Goal: Register for event/course

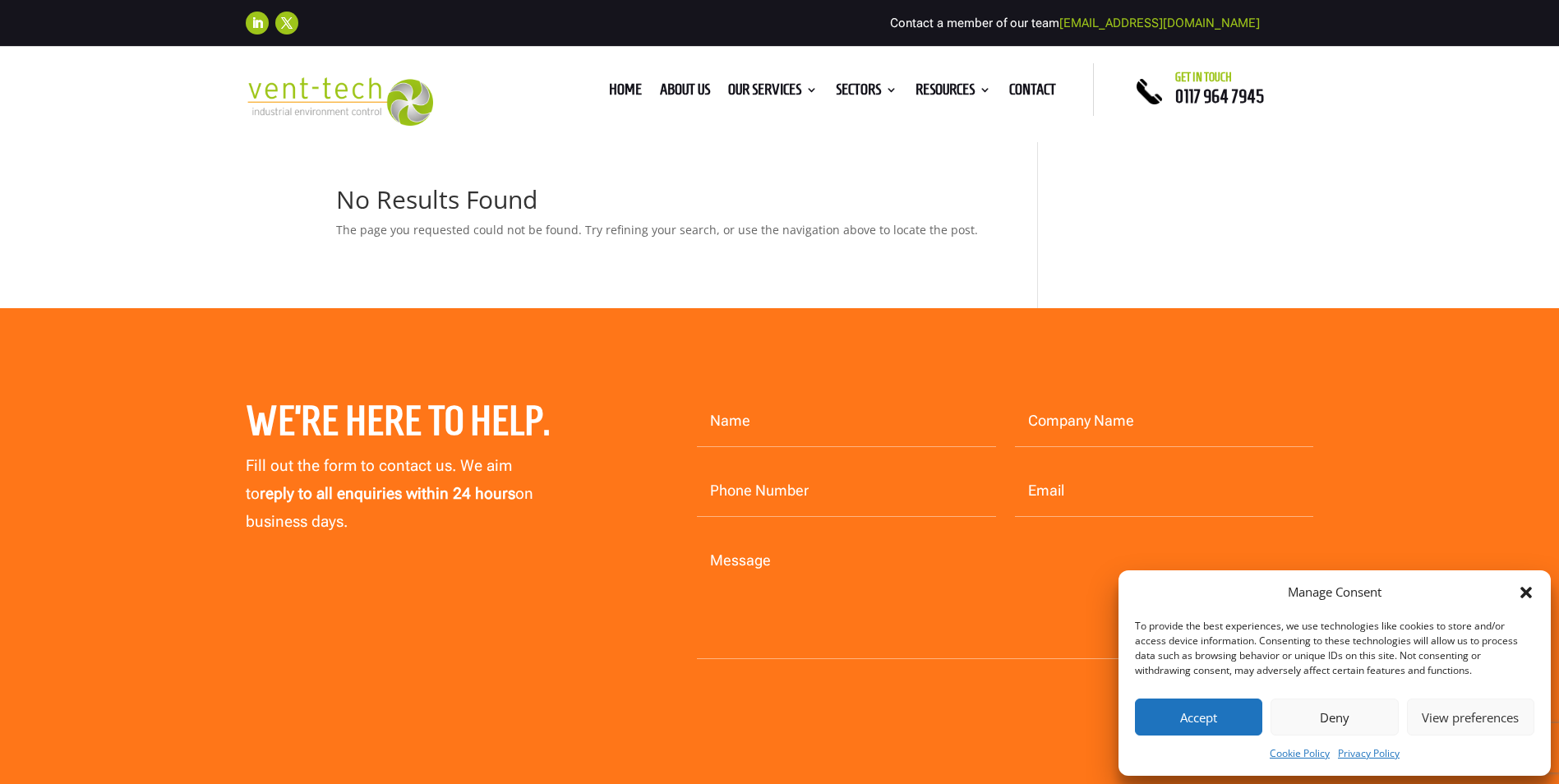
click at [1201, 715] on button "Accept" at bounding box center [1199, 717] width 127 height 37
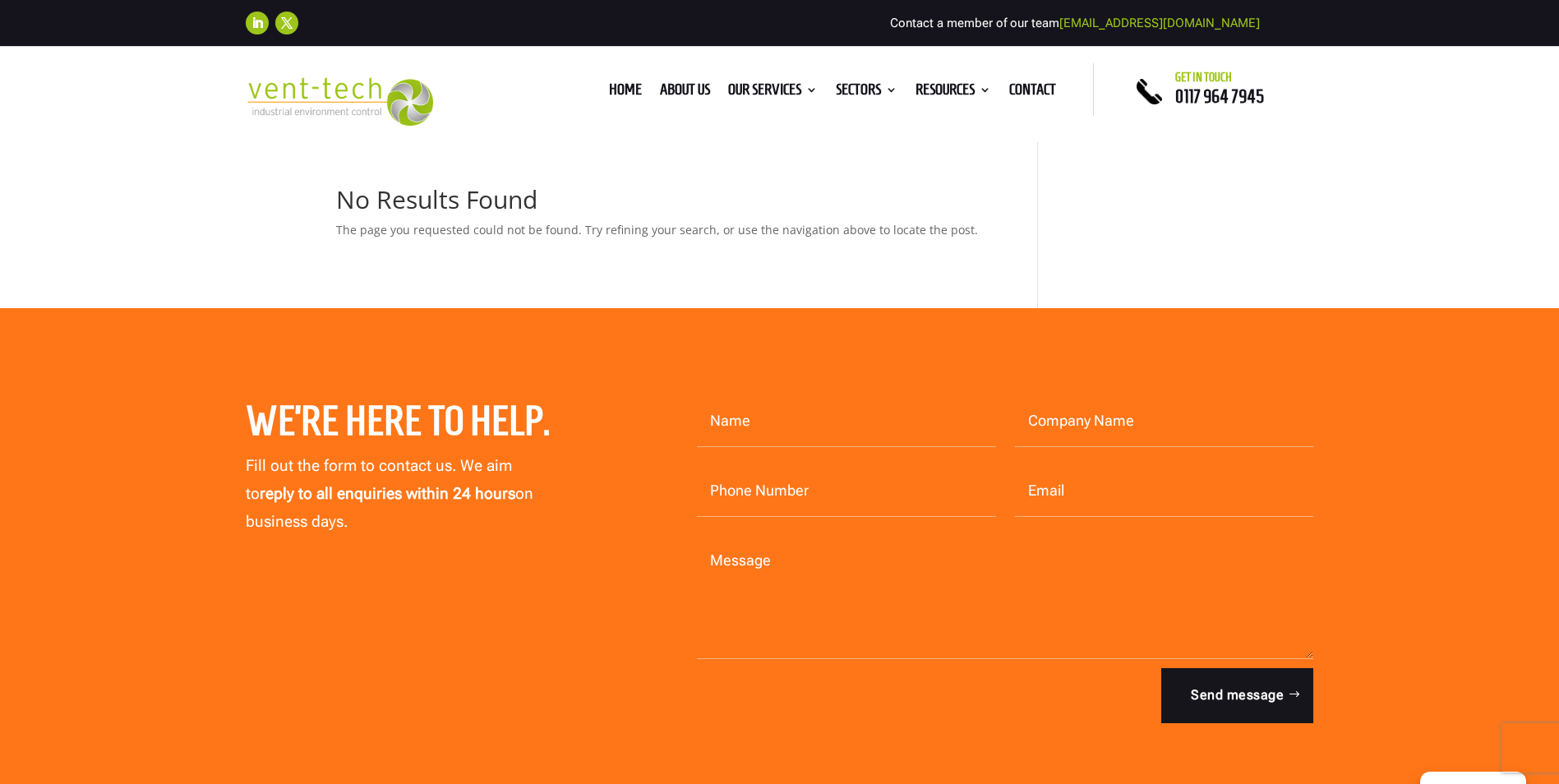
click at [529, 216] on h1 "No Results Found" at bounding box center [662, 203] width 653 height 33
click at [319, 89] on img at bounding box center [339, 101] width 189 height 48
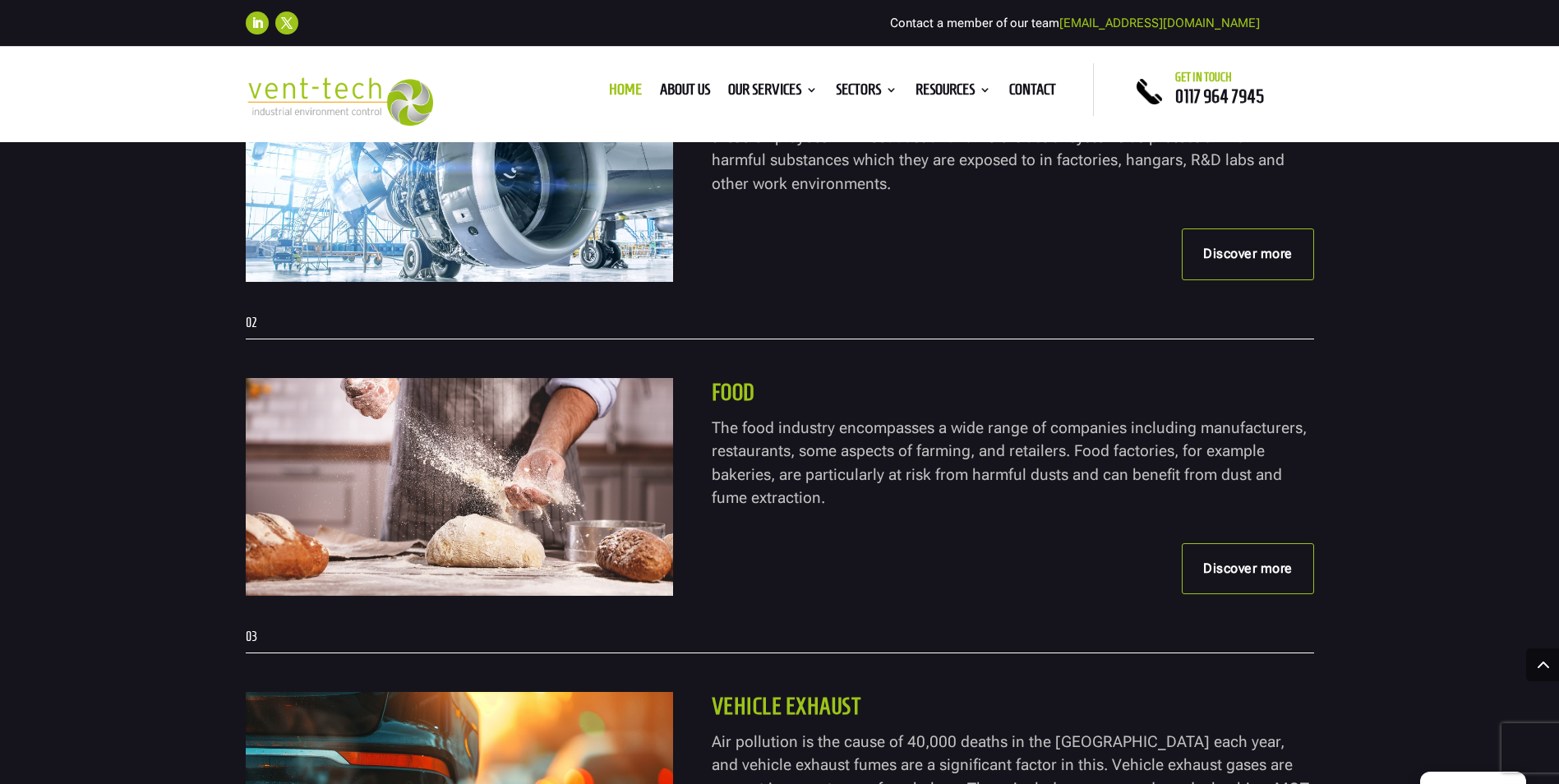
scroll to position [3451, 0]
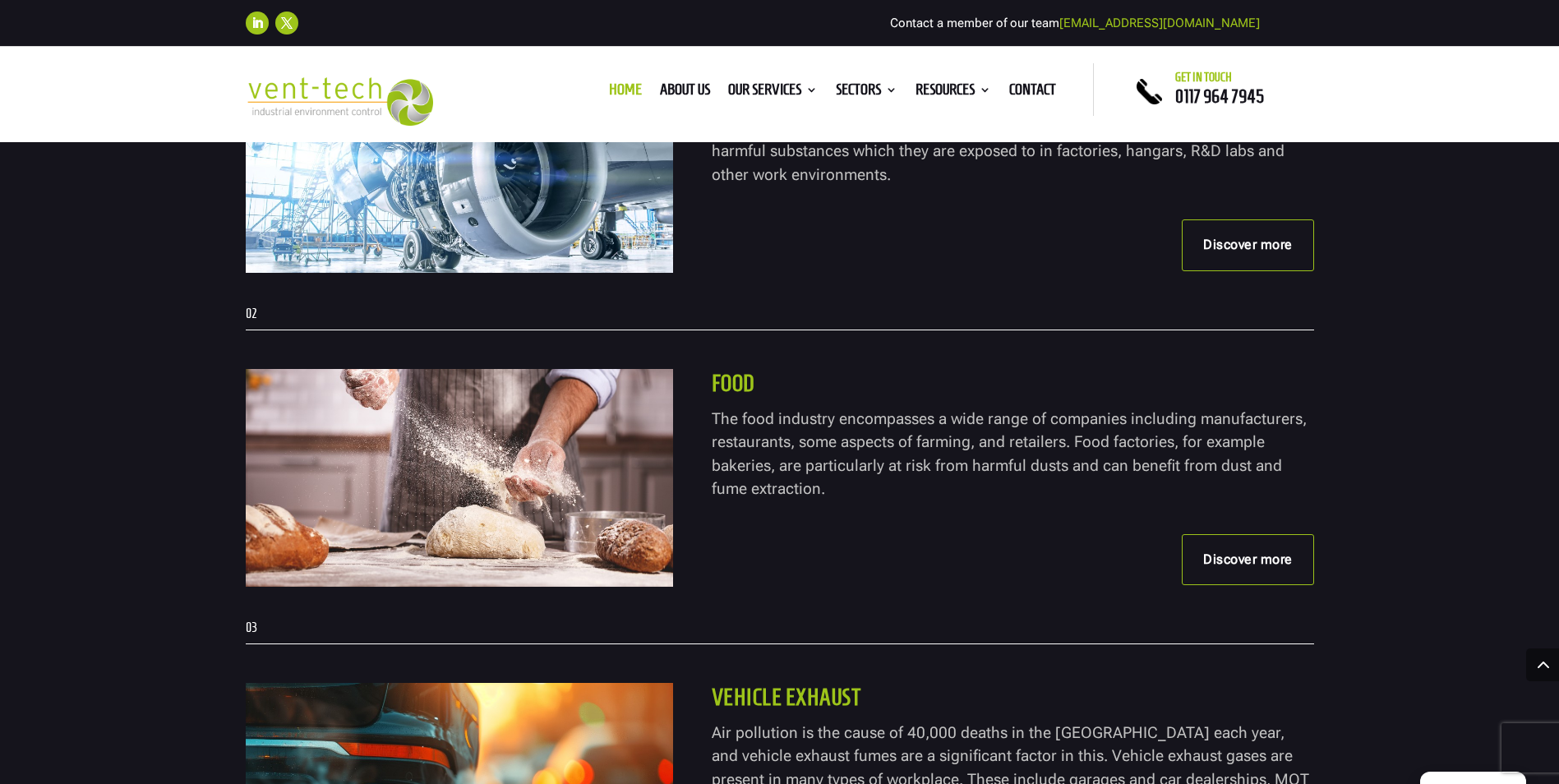
click at [1265, 564] on link "Discover more" at bounding box center [1248, 559] width 132 height 51
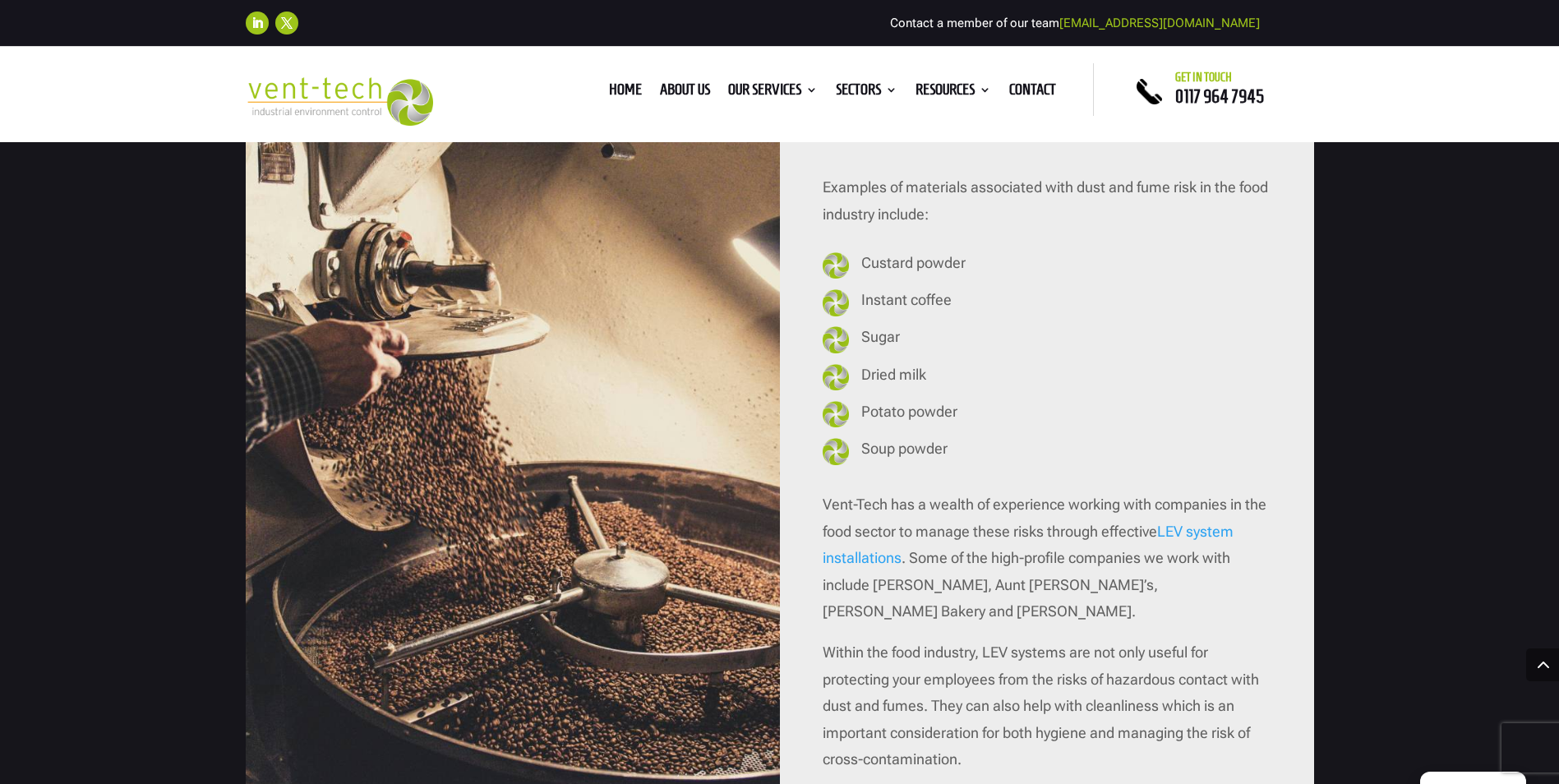
scroll to position [1808, 0]
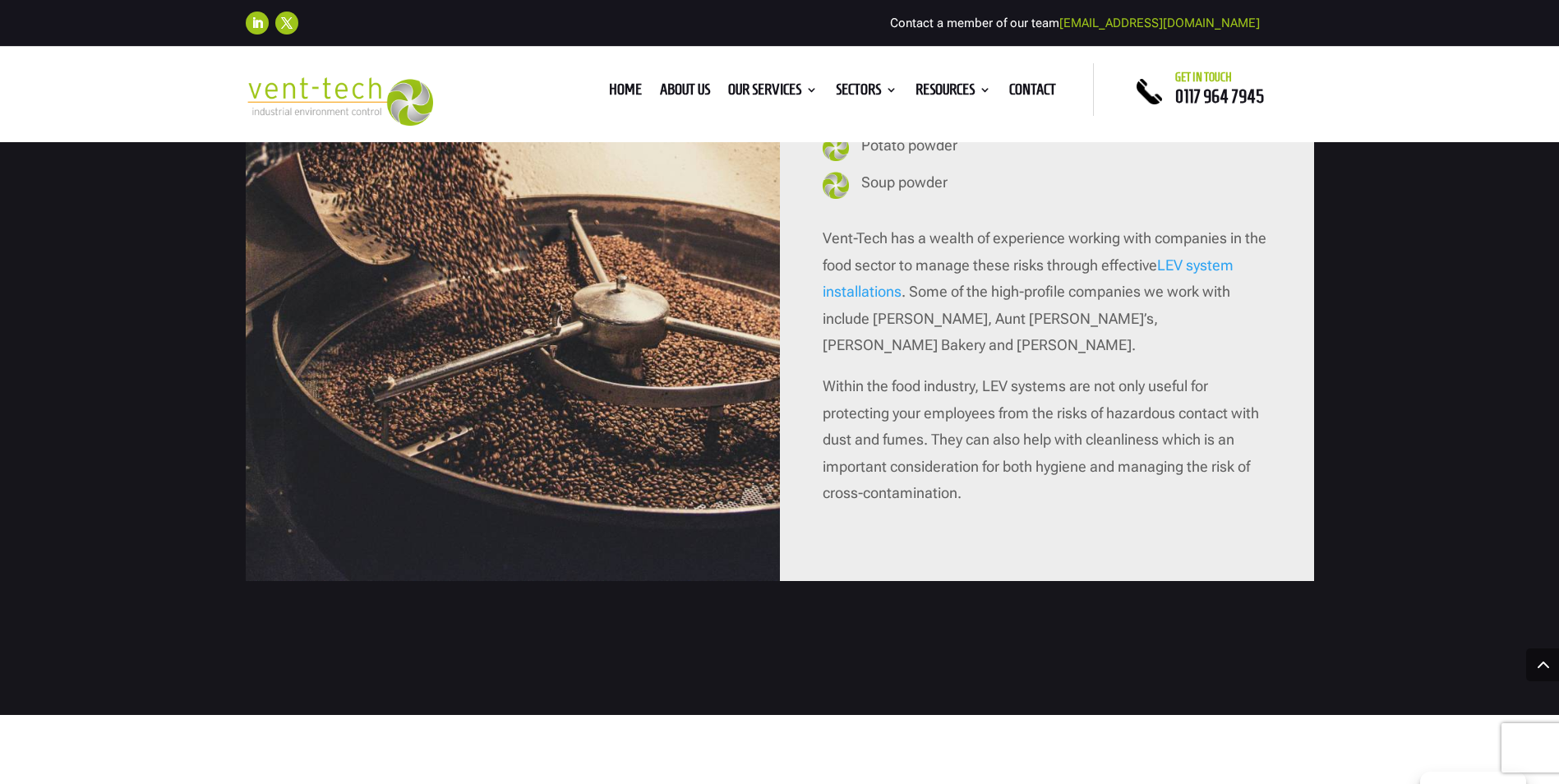
click at [1189, 268] on link "LEV system installations" at bounding box center [1028, 278] width 411 height 44
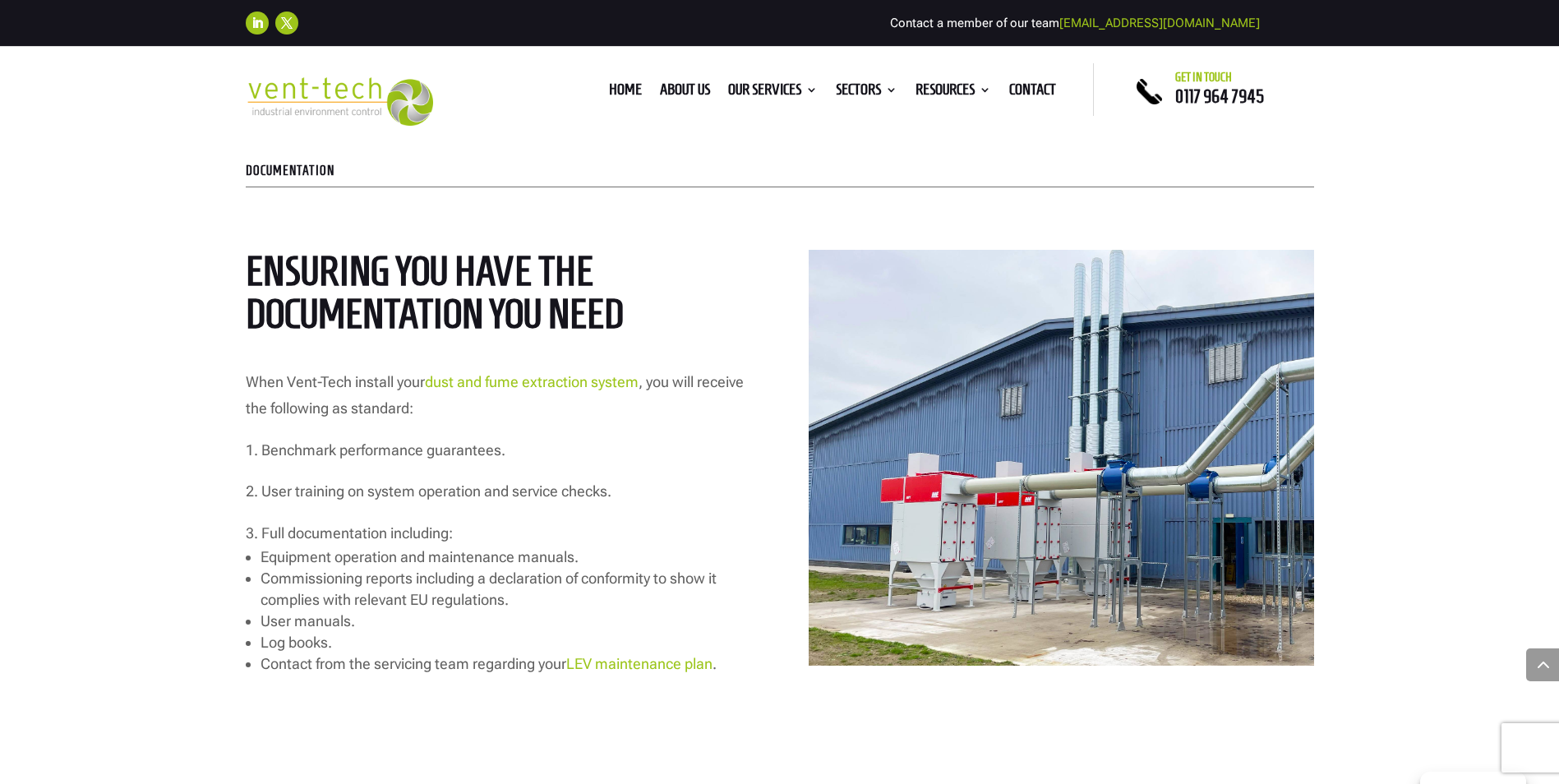
scroll to position [2630, 0]
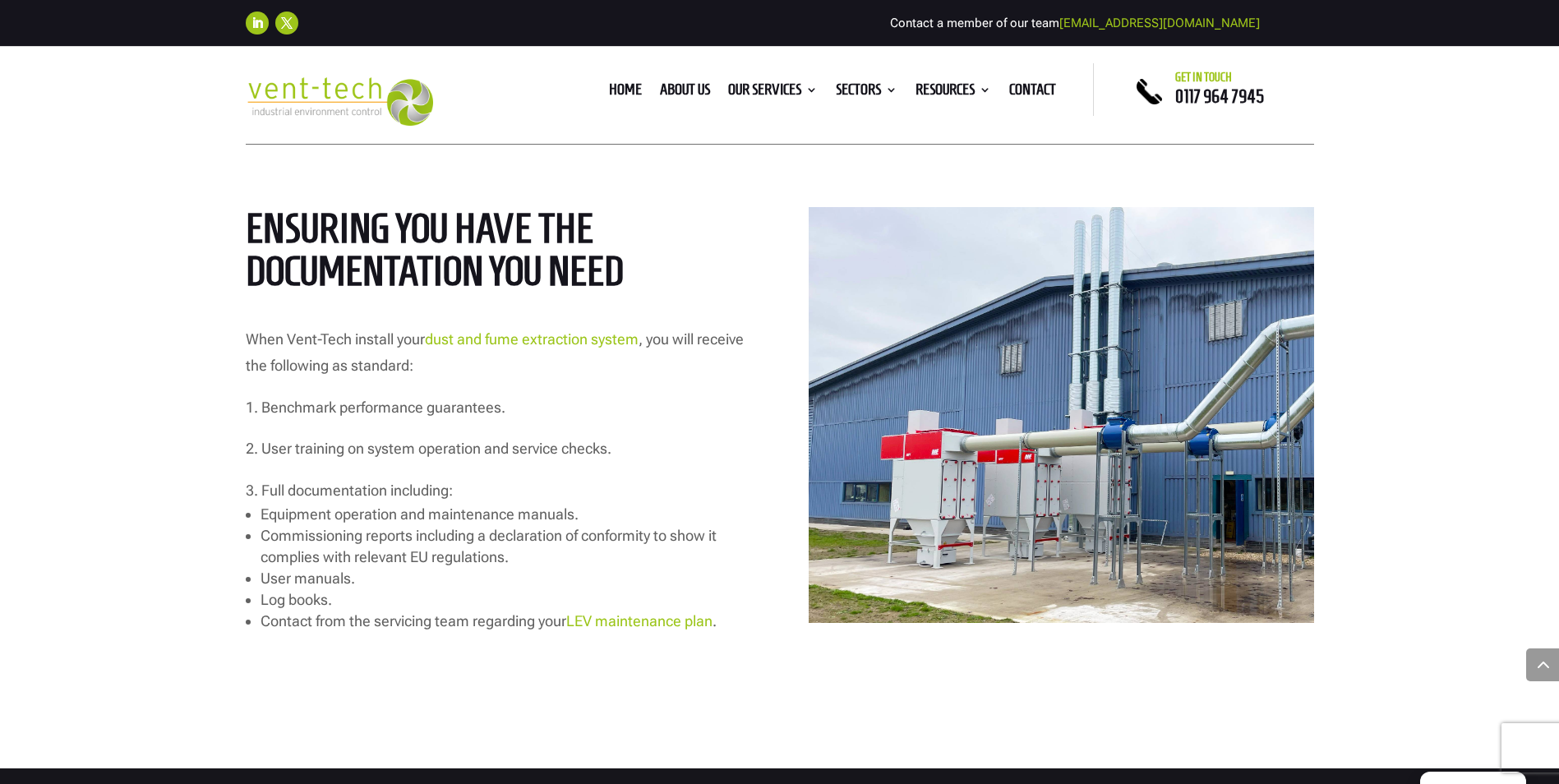
click at [229, 113] on div "Home About us Our Services Consultancy Design Installation Commissioning Testin…" at bounding box center [780, 94] width 1559 height 96
click at [132, 370] on div "documentation Ensuring you have the documentation you need When Vent-Tech insta…" at bounding box center [780, 383] width 1559 height 770
click at [216, 165] on div "documentation Ensuring you have the documentation you need When Vent-Tech insta…" at bounding box center [780, 383] width 1559 height 770
click at [155, 221] on div "documentation Ensuring you have the documentation you need When Vent-Tech insta…" at bounding box center [780, 383] width 1559 height 770
click at [486, 345] on link "dust and fume extraction system" at bounding box center [531, 339] width 214 height 18
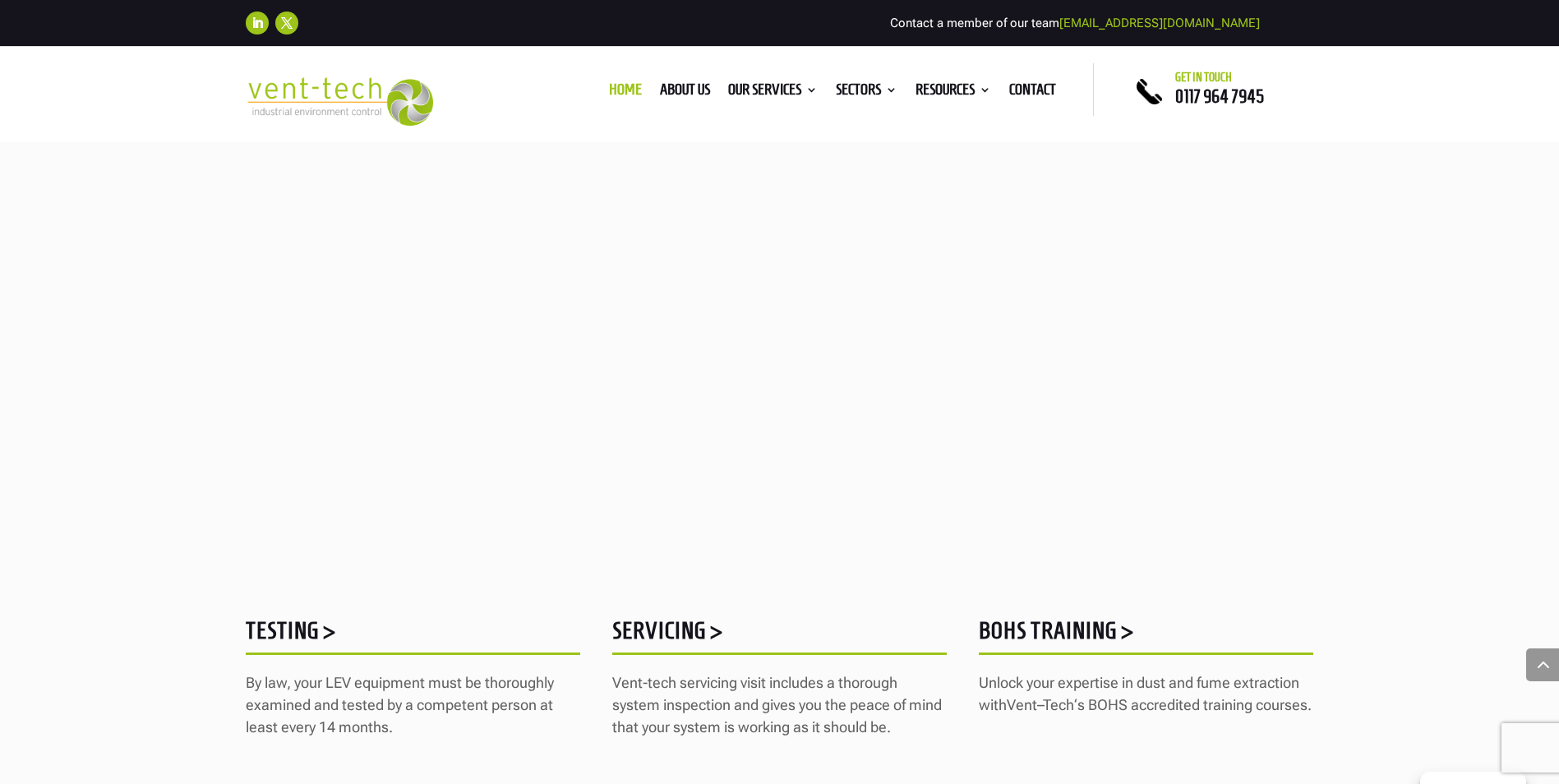
scroll to position [1889, 0]
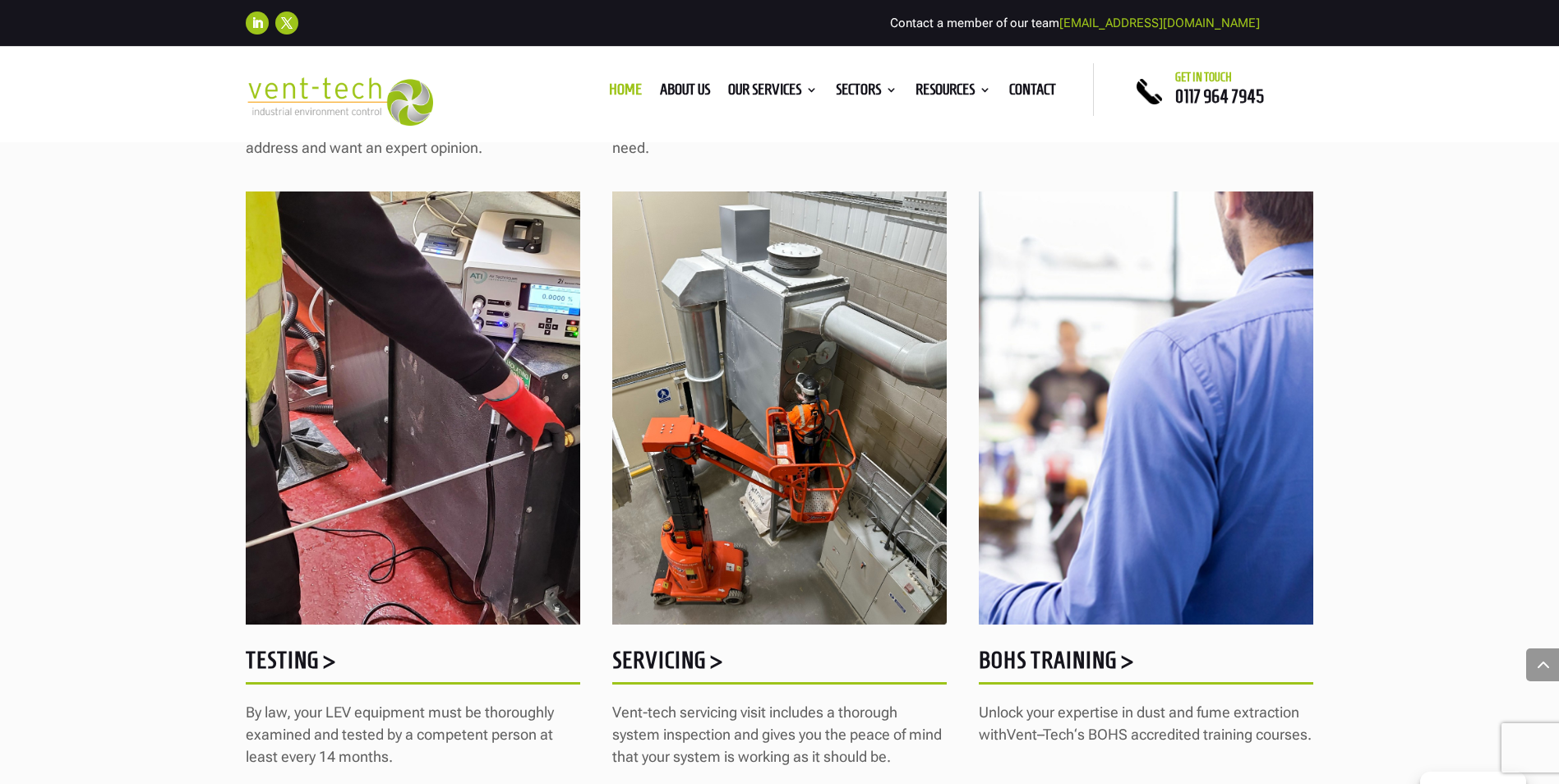
click at [1062, 659] on h5 "BOHS Training >" at bounding box center [1146, 664] width 334 height 32
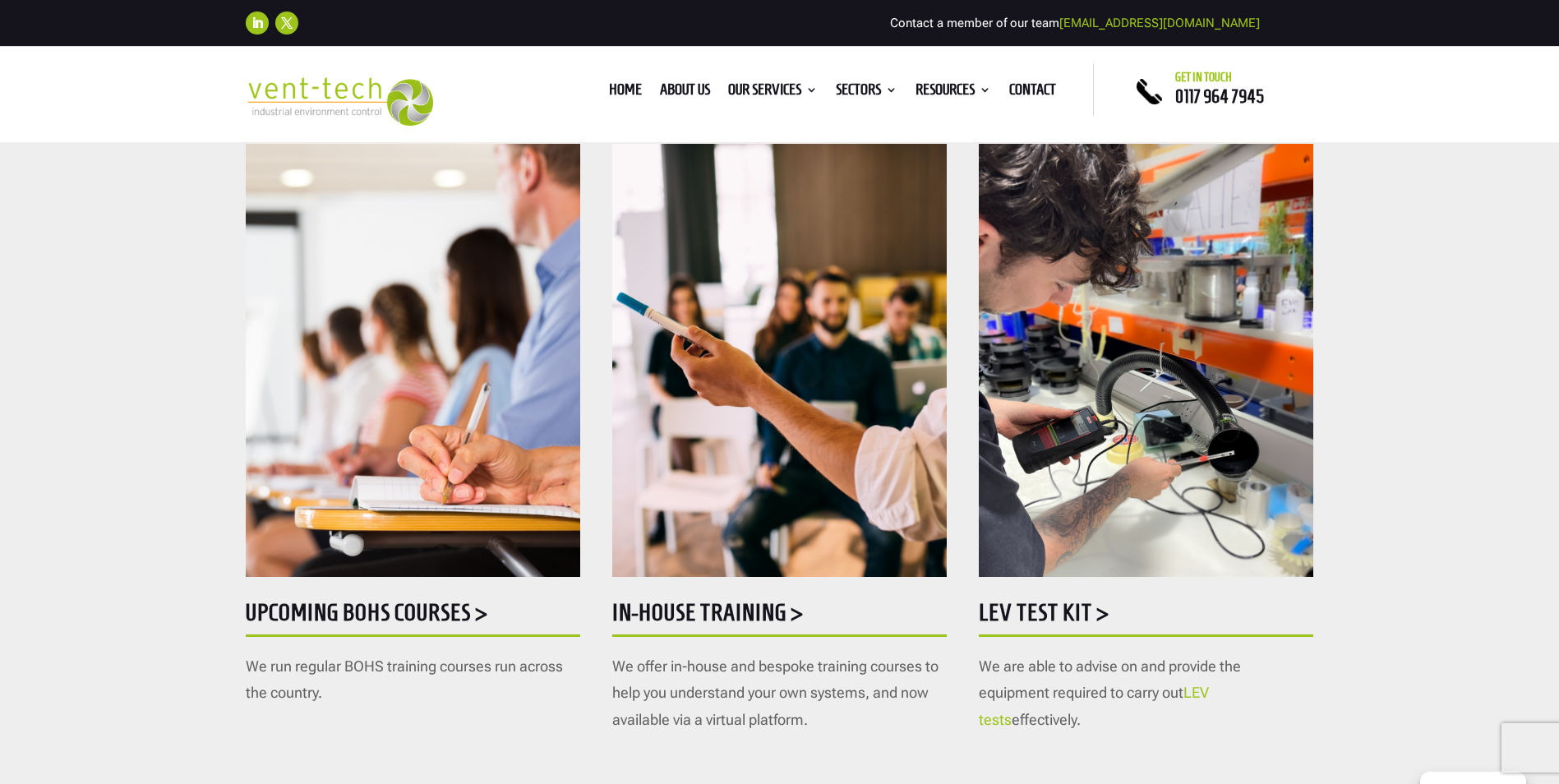
scroll to position [739, 0]
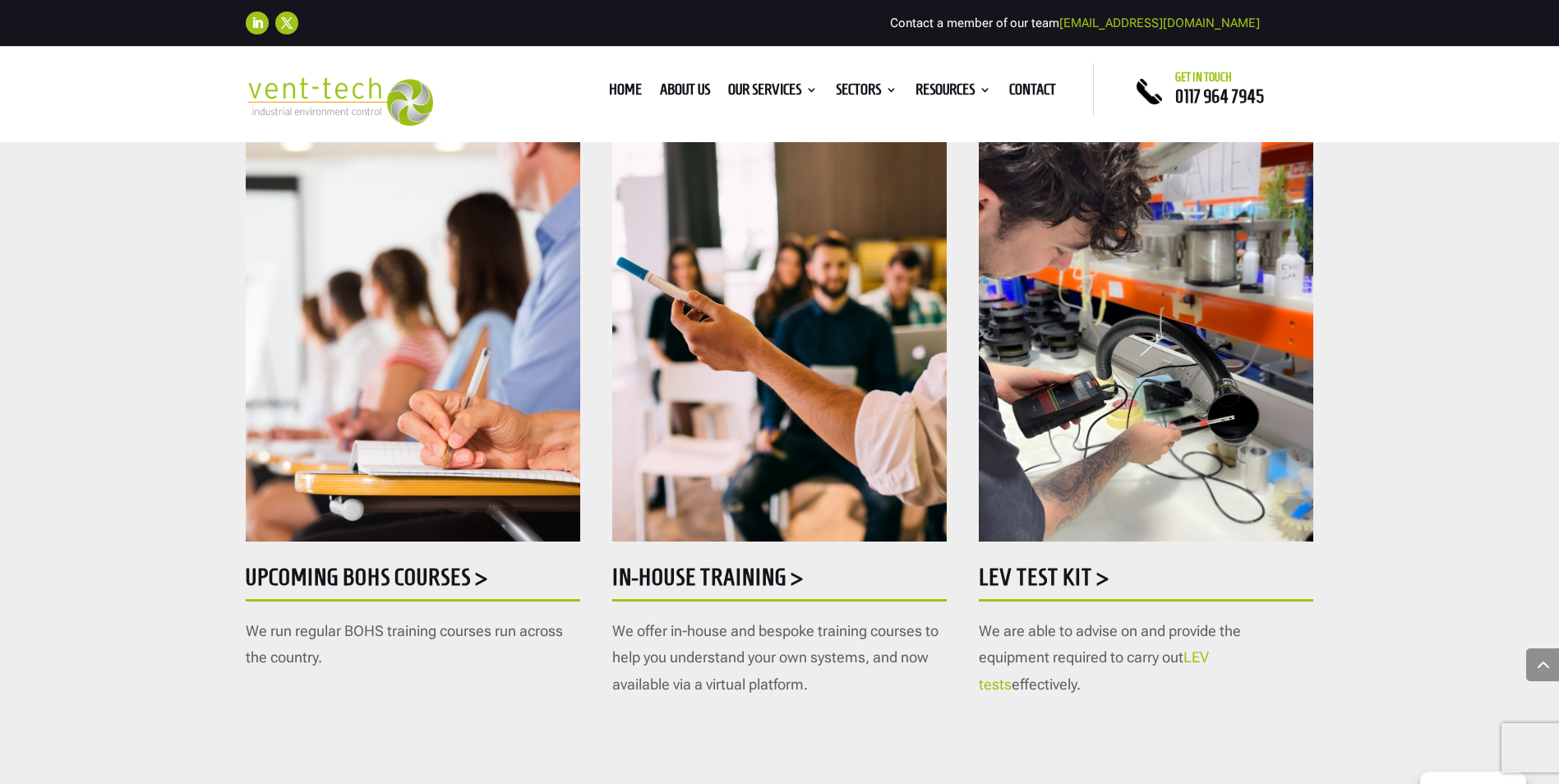
click at [353, 568] on h5 "Upcoming BOHS courses >" at bounding box center [413, 581] width 334 height 32
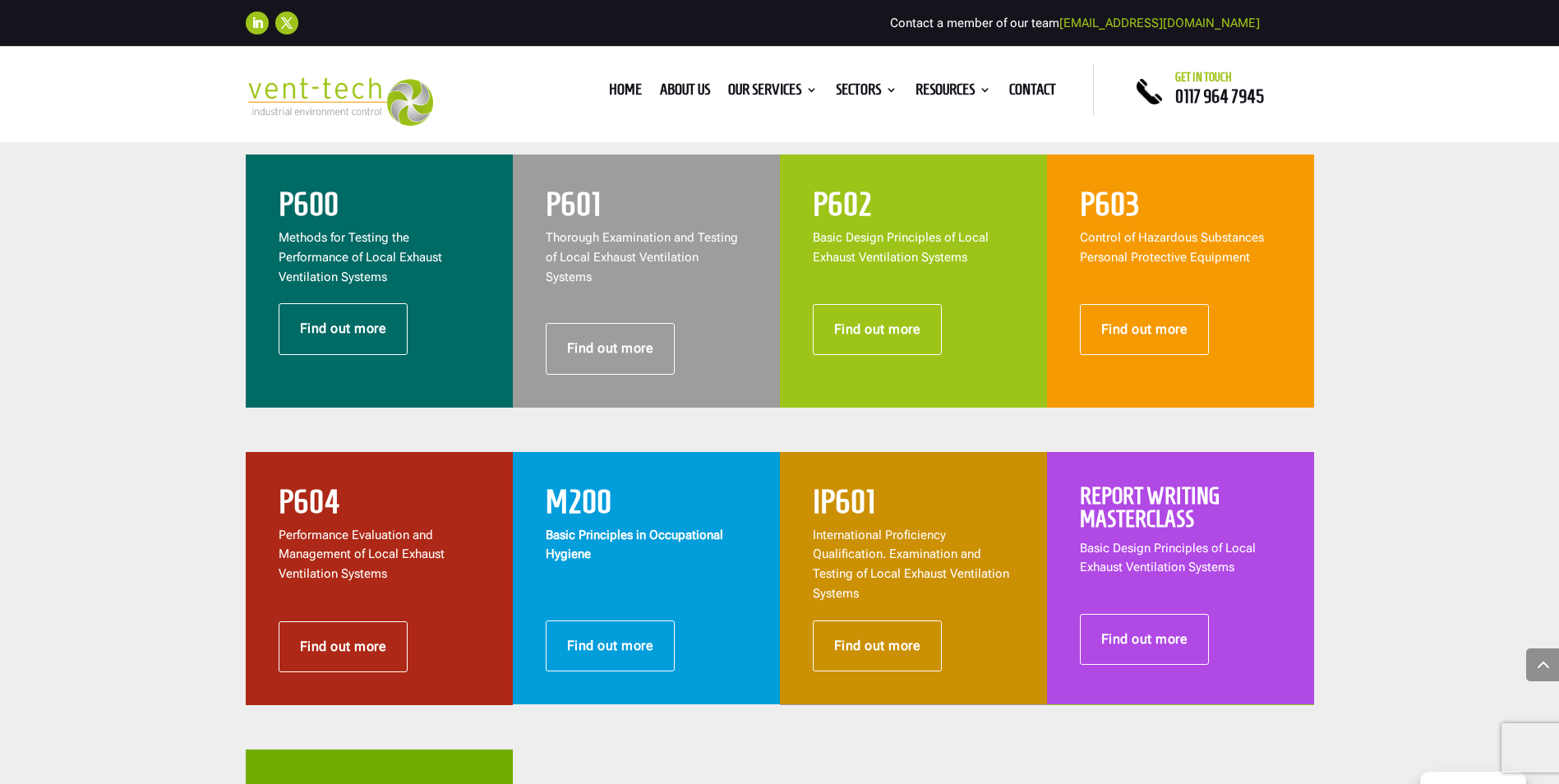
scroll to position [739, 0]
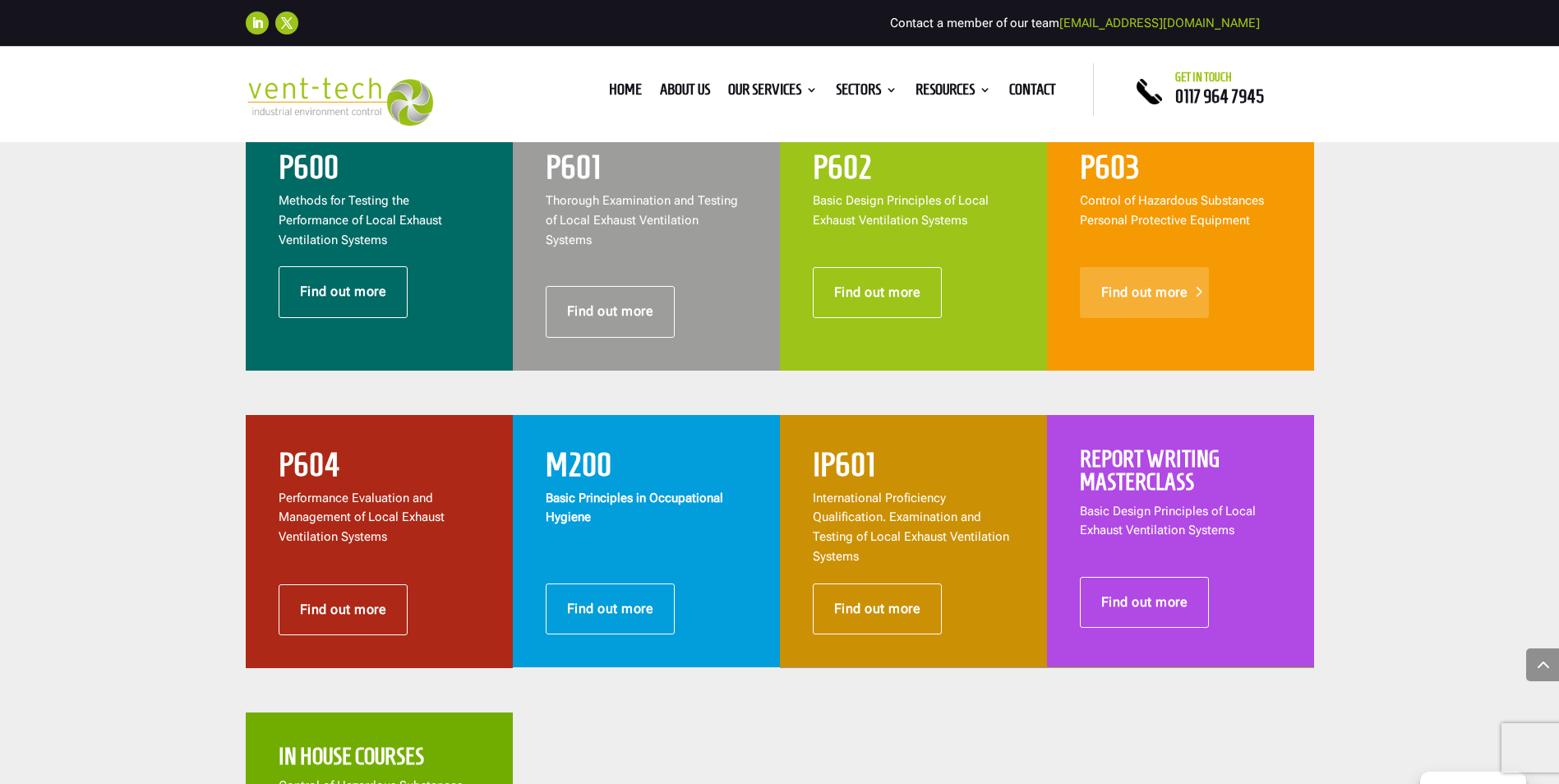
click at [1147, 292] on link "Find out more" at bounding box center [1145, 292] width 130 height 51
click at [322, 289] on link "Find out more" at bounding box center [344, 292] width 130 height 51
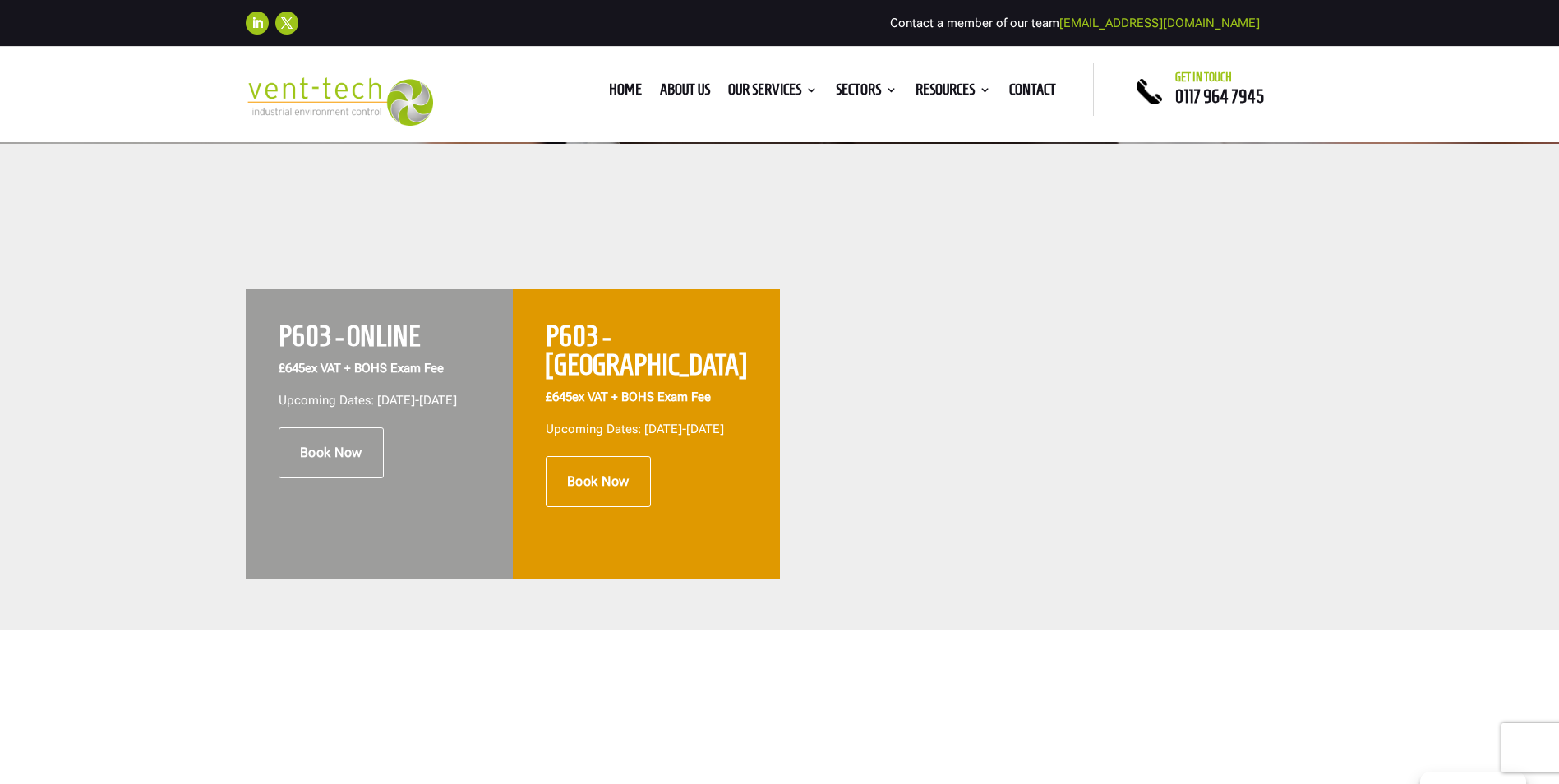
scroll to position [658, 0]
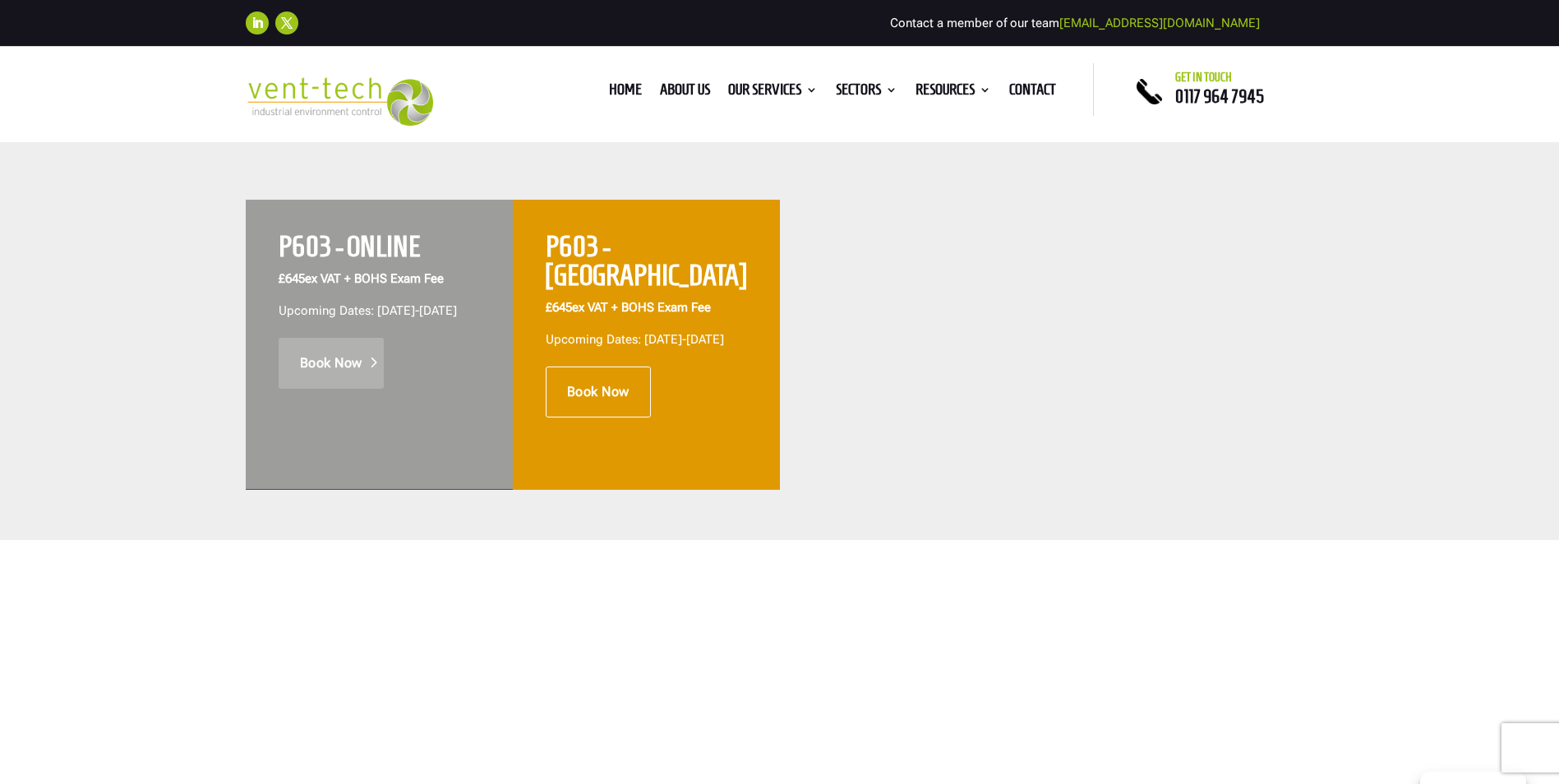
click at [341, 379] on link "Book Now" at bounding box center [331, 363] width 105 height 51
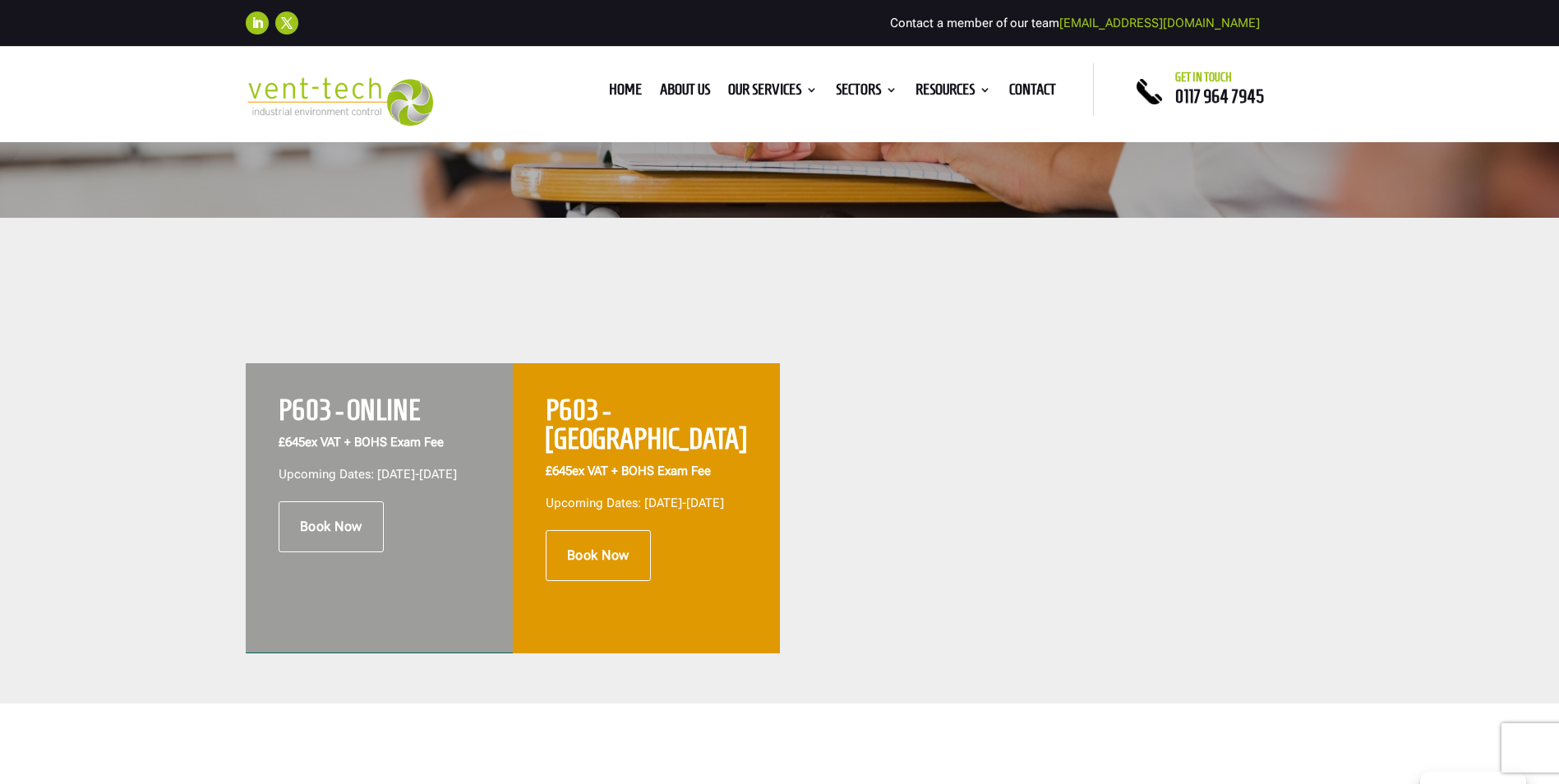
scroll to position [493, 0]
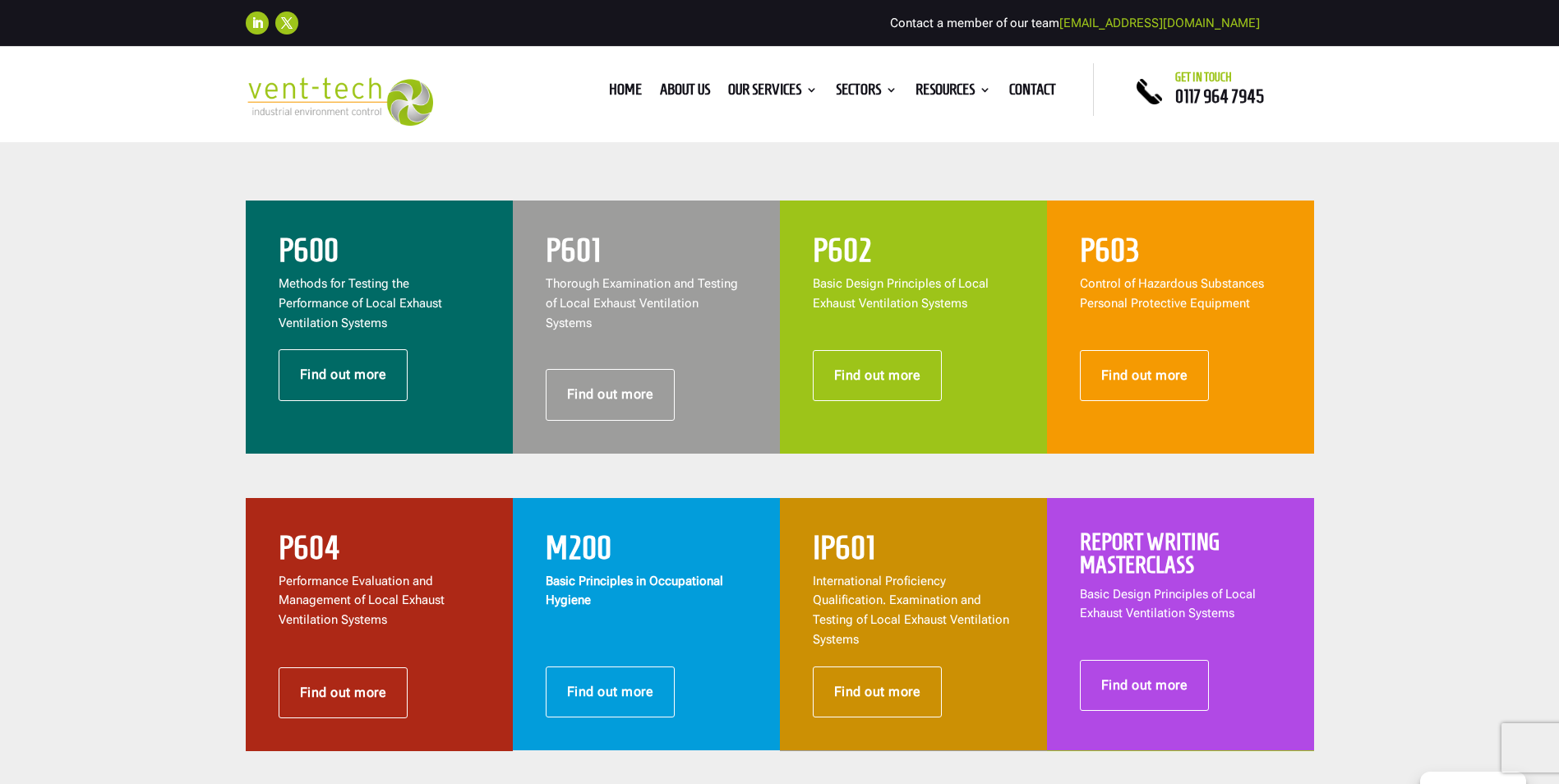
scroll to position [658, 0]
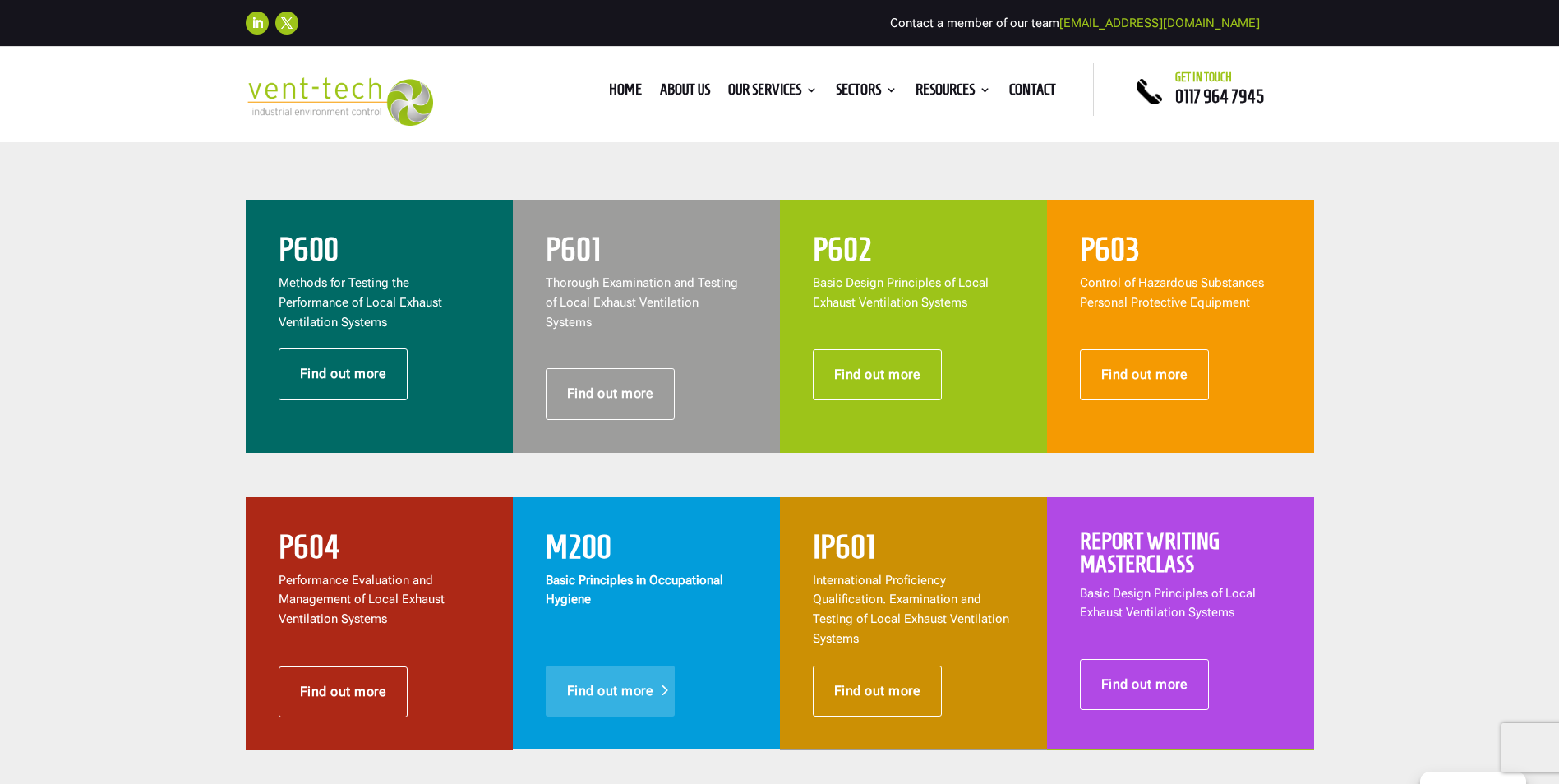
click at [616, 672] on link "Find out more" at bounding box center [610, 690] width 130 height 51
